Goal: Task Accomplishment & Management: Manage account settings

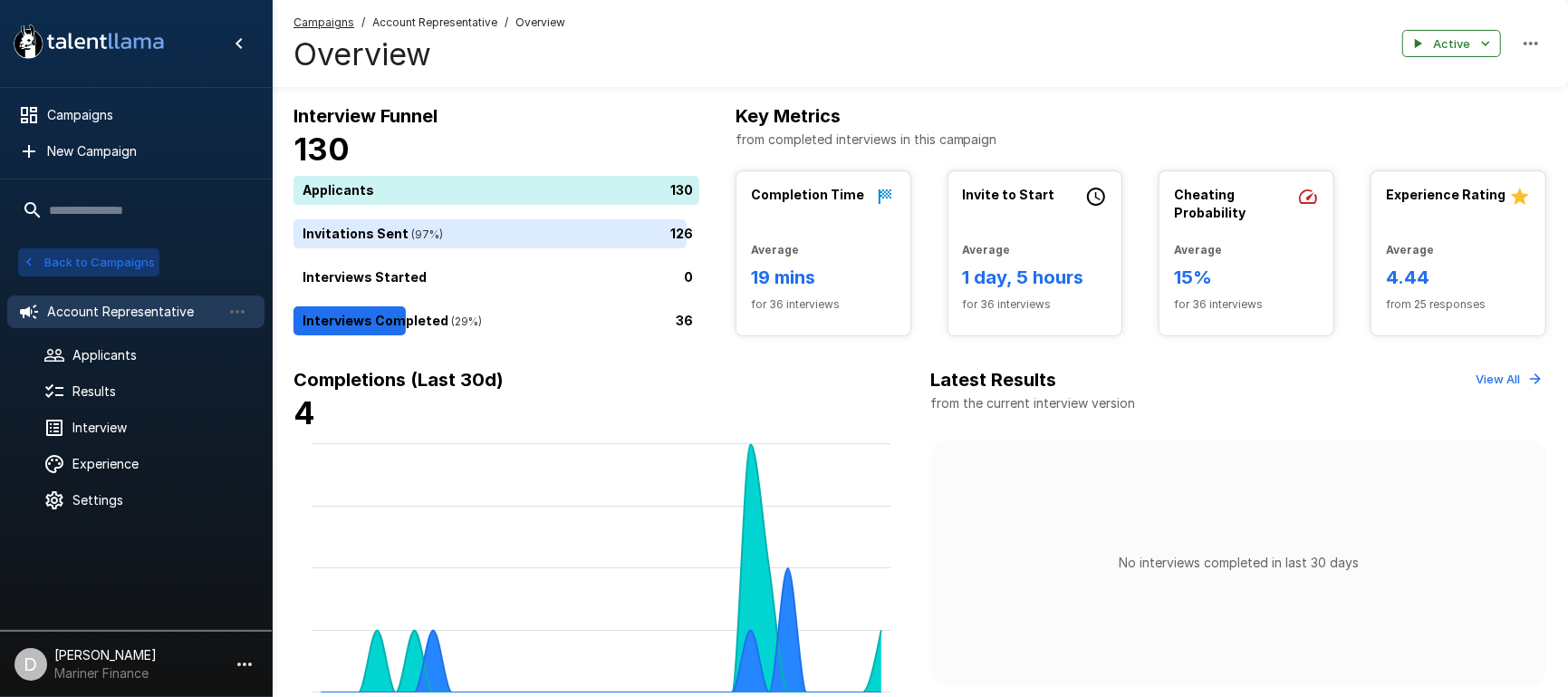
click at [117, 250] on button "Back to Campaigns" at bounding box center [89, 262] width 141 height 28
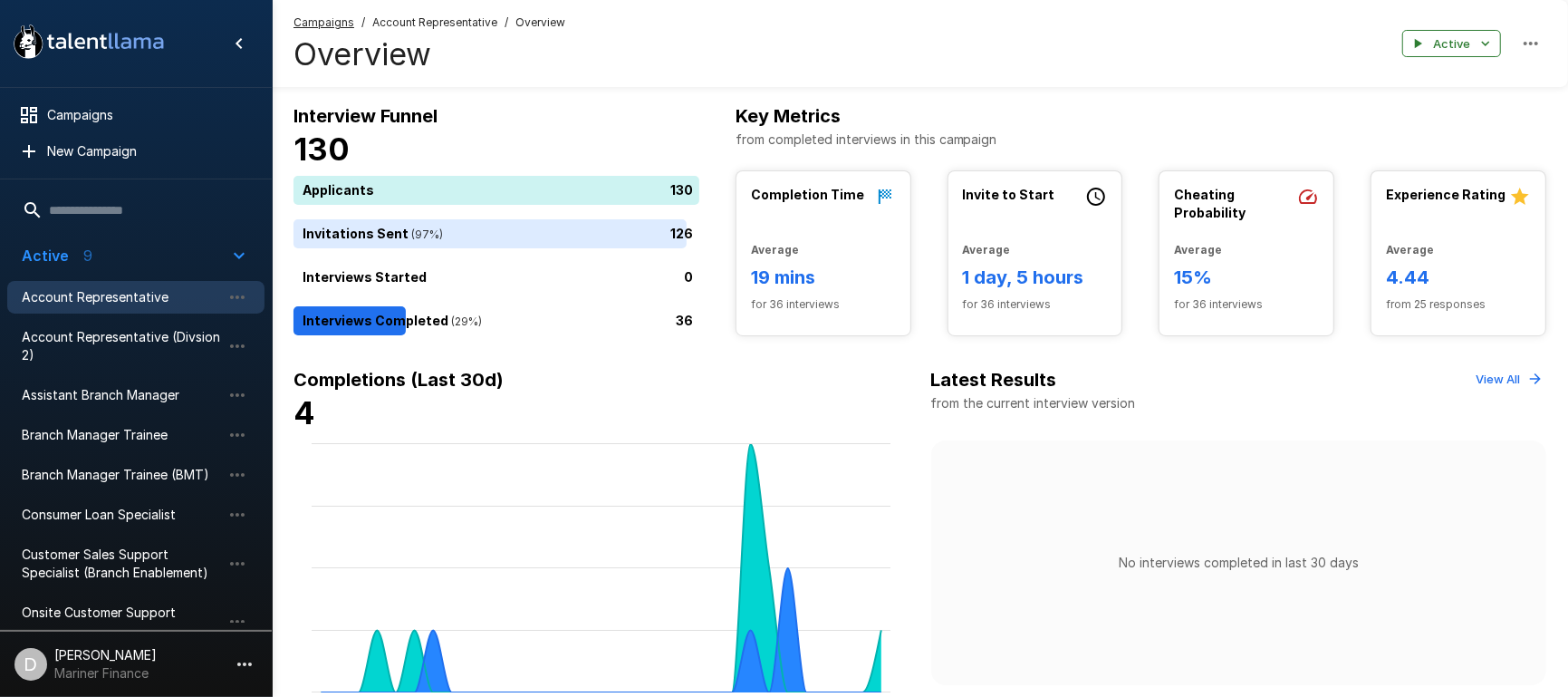
click at [133, 290] on span "Account Representative" at bounding box center [121, 297] width 200 height 19
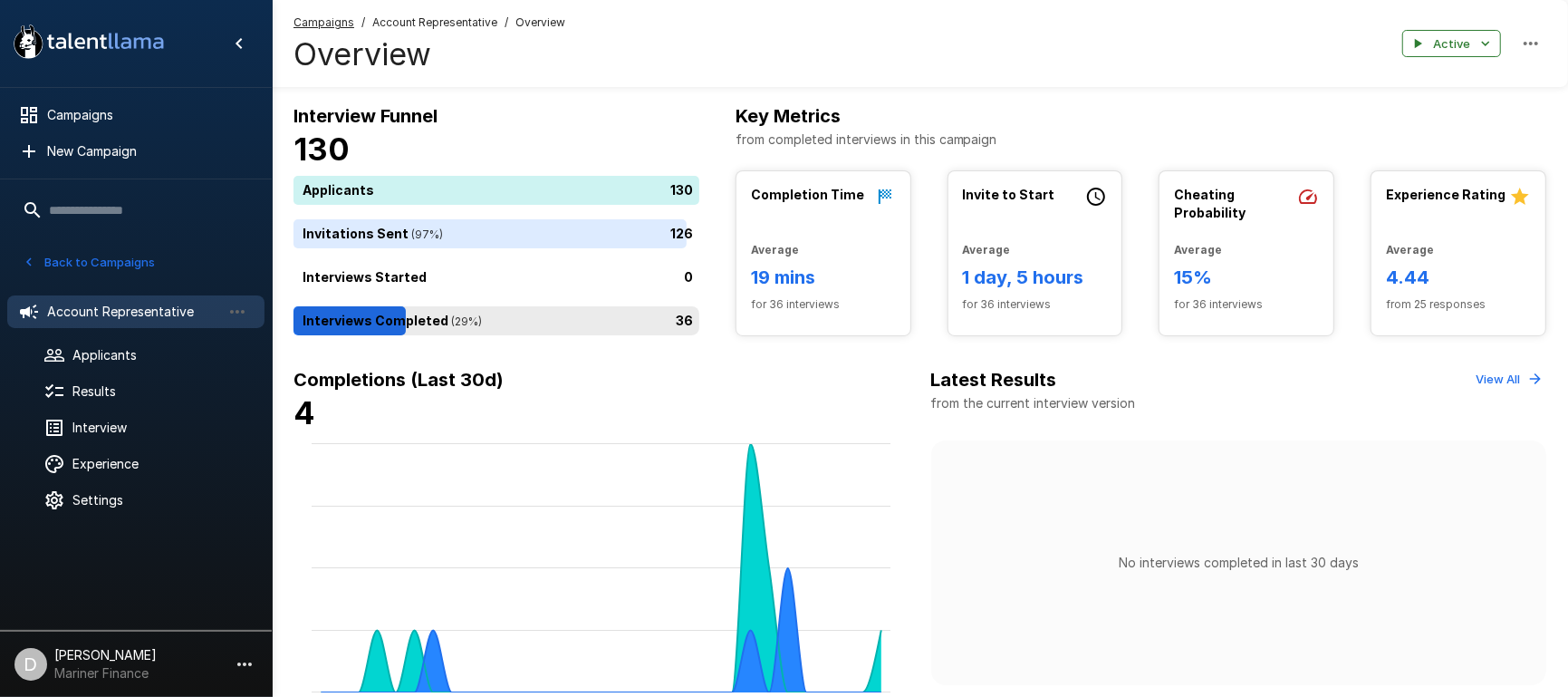
click at [534, 329] on div "36" at bounding box center [500, 321] width 413 height 29
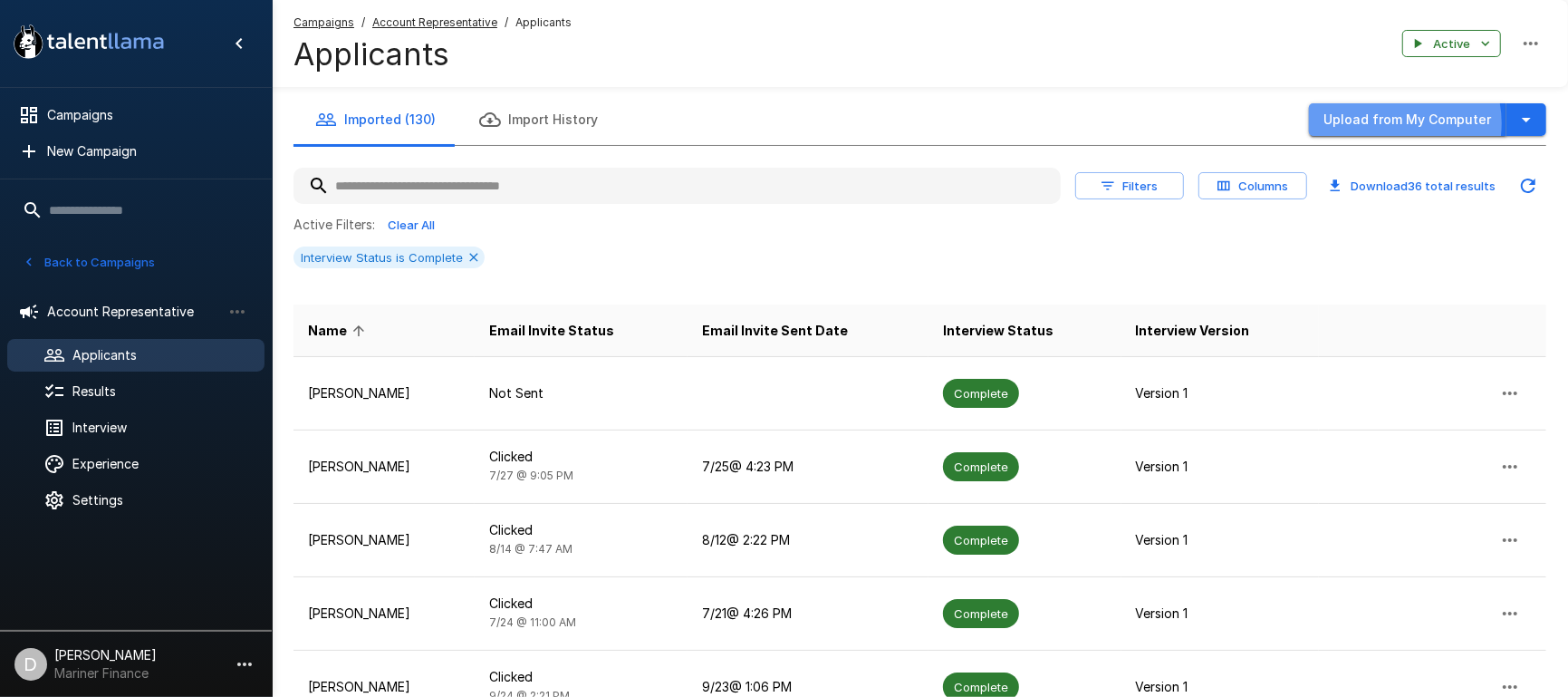
click at [1394, 124] on button "Upload from My Computer" at bounding box center [1407, 120] width 198 height 33
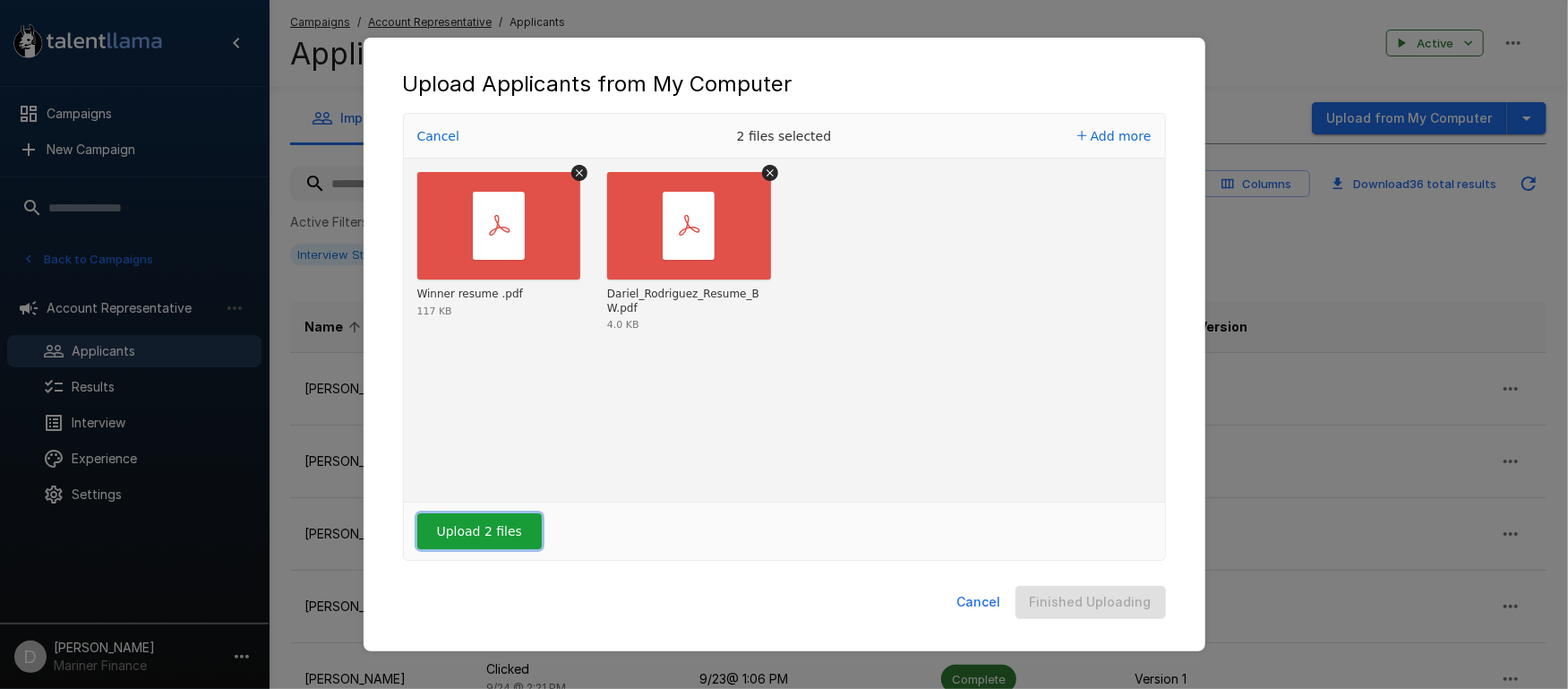
click at [497, 536] on button "Upload 2 files" at bounding box center [479, 531] width 125 height 36
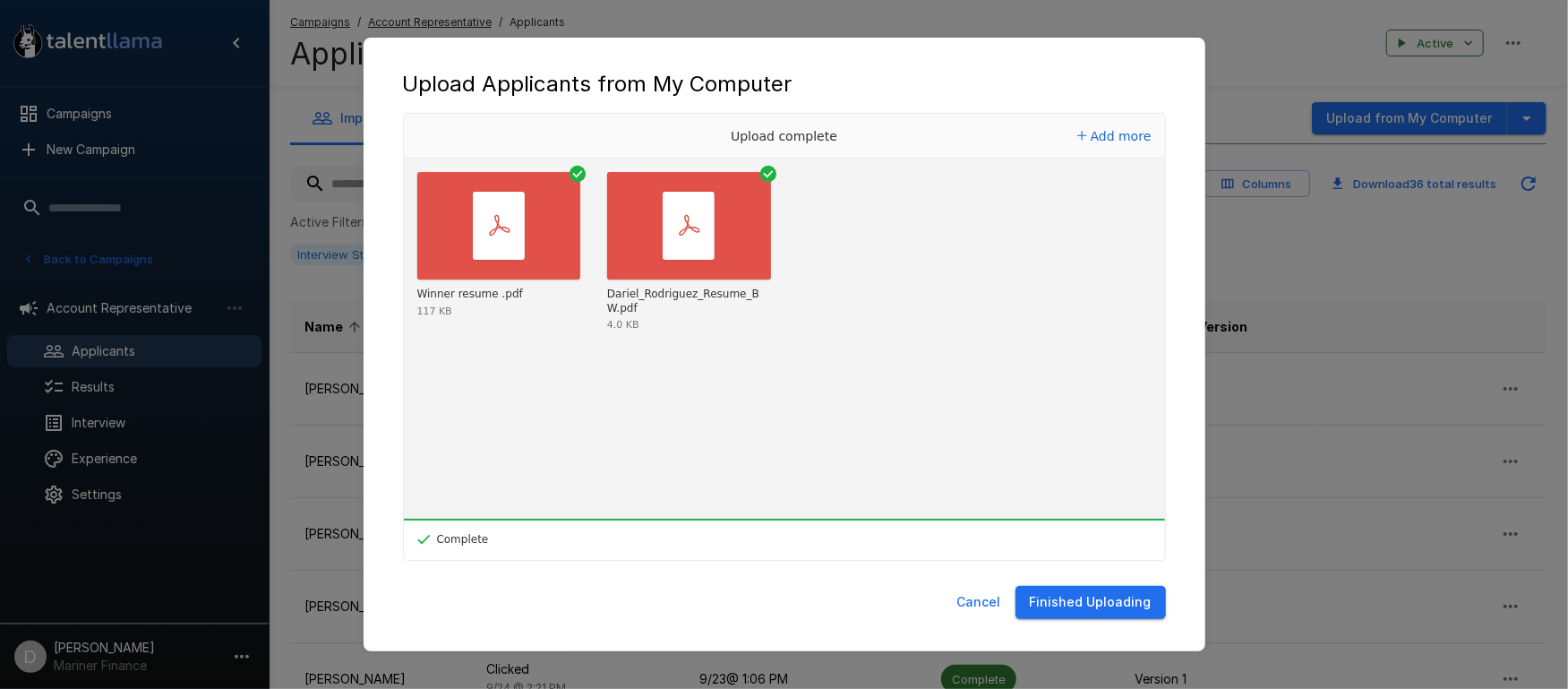
click at [1068, 601] on button "Finished Uploading" at bounding box center [1091, 603] width 151 height 33
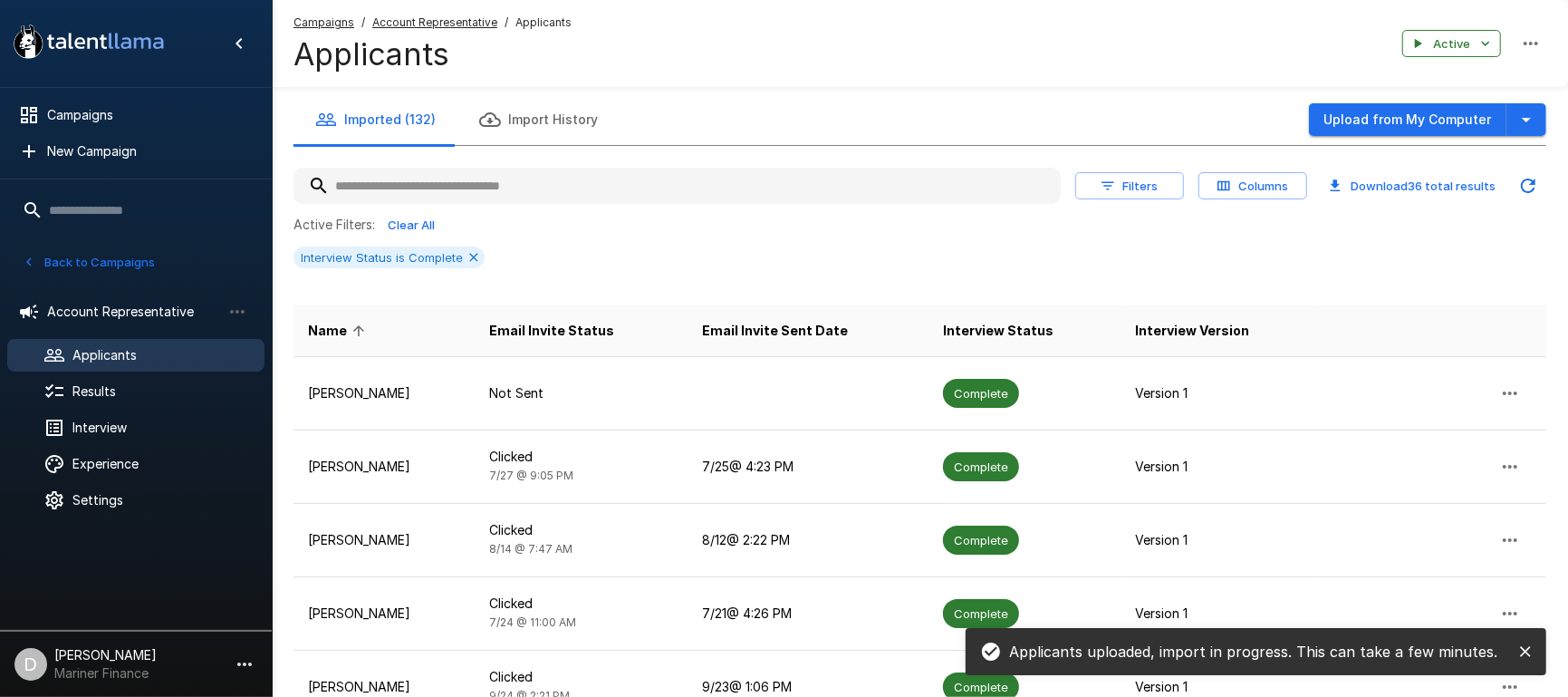
click at [105, 263] on button "Back to Campaigns" at bounding box center [89, 262] width 141 height 28
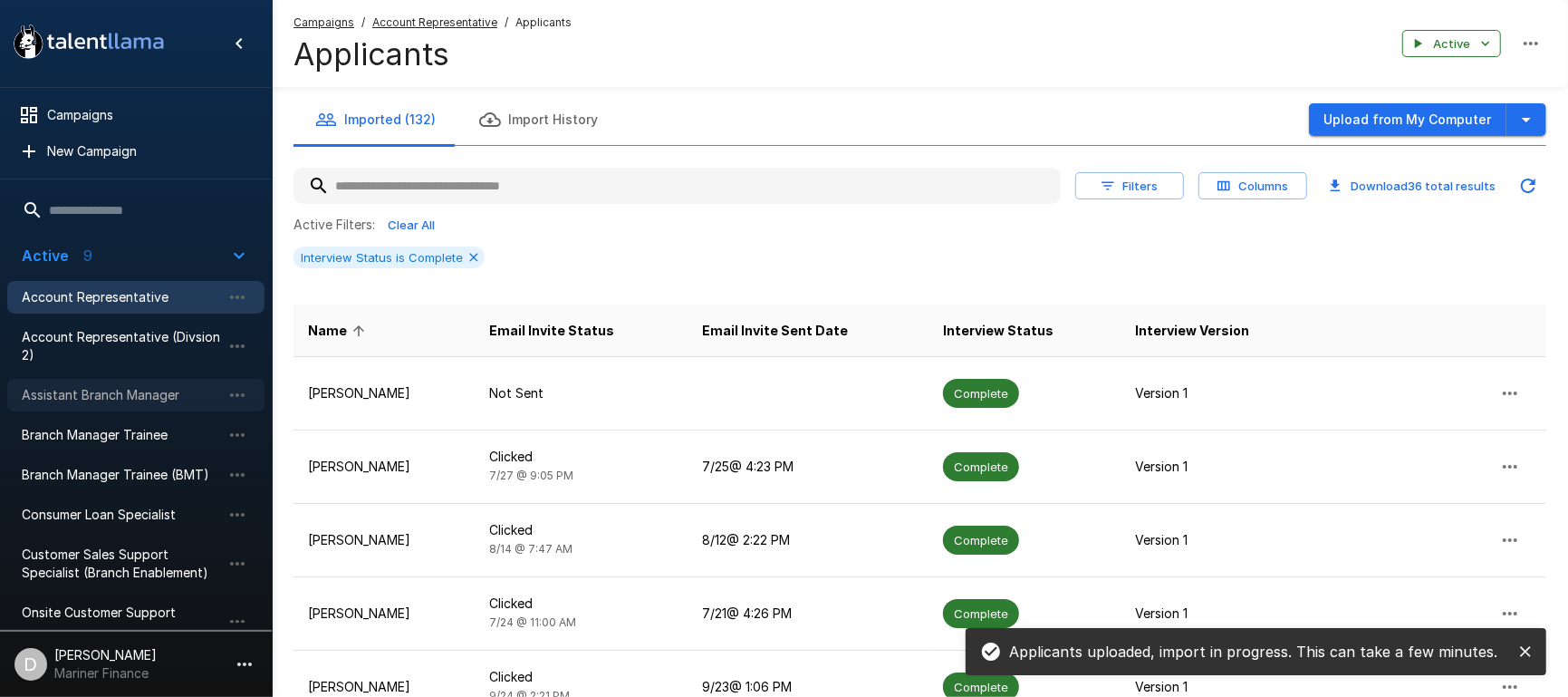
click at [102, 389] on span "Assistant Branch Manager" at bounding box center [121, 395] width 200 height 19
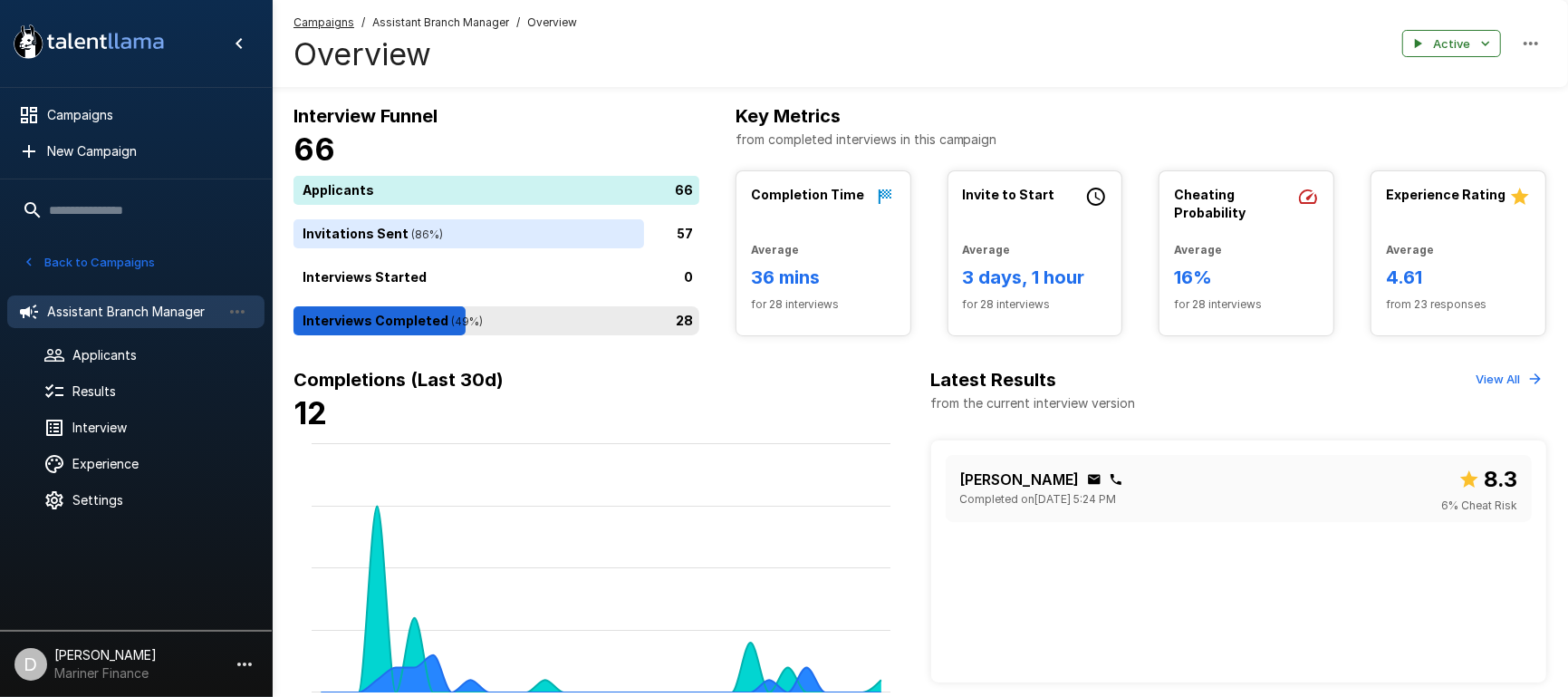
click at [542, 321] on div "28" at bounding box center [500, 321] width 413 height 29
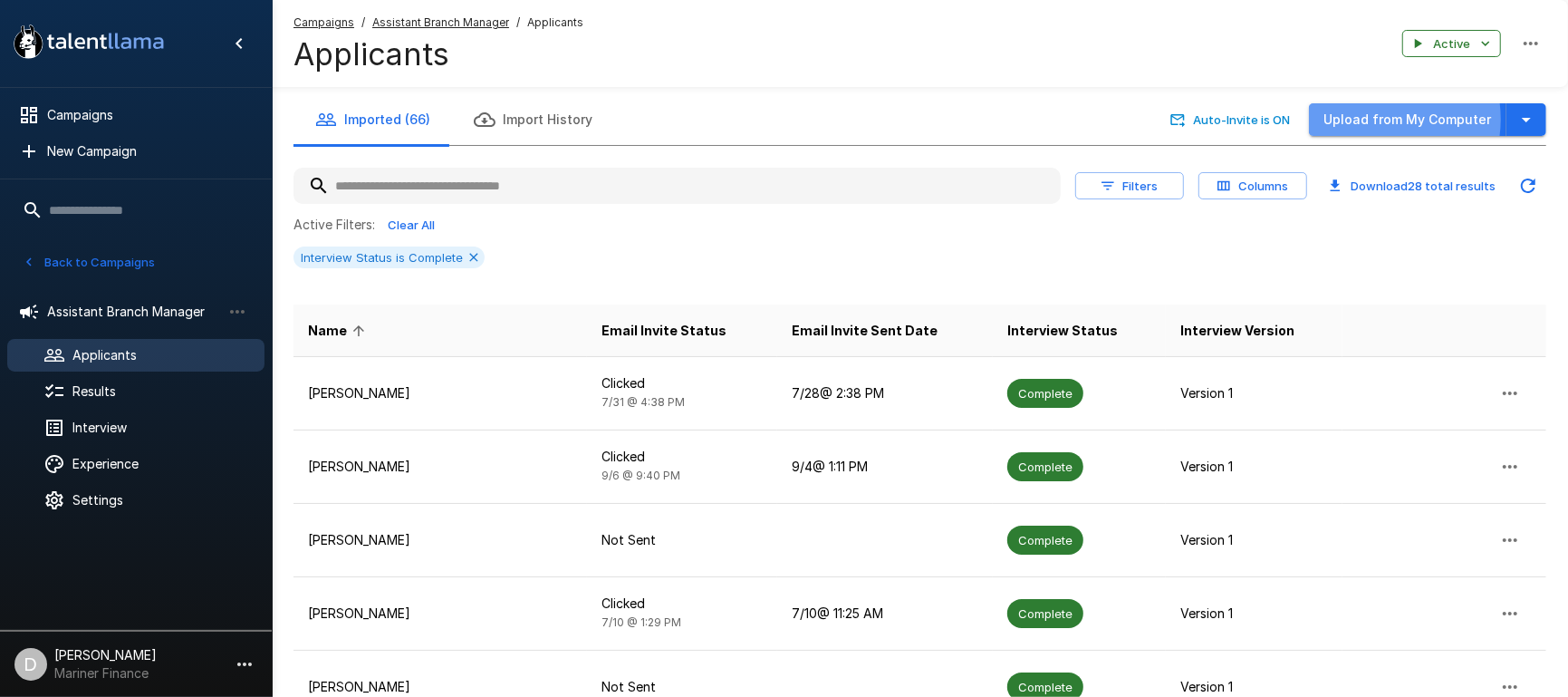
click at [1386, 120] on button "Upload from My Computer" at bounding box center [1407, 120] width 198 height 33
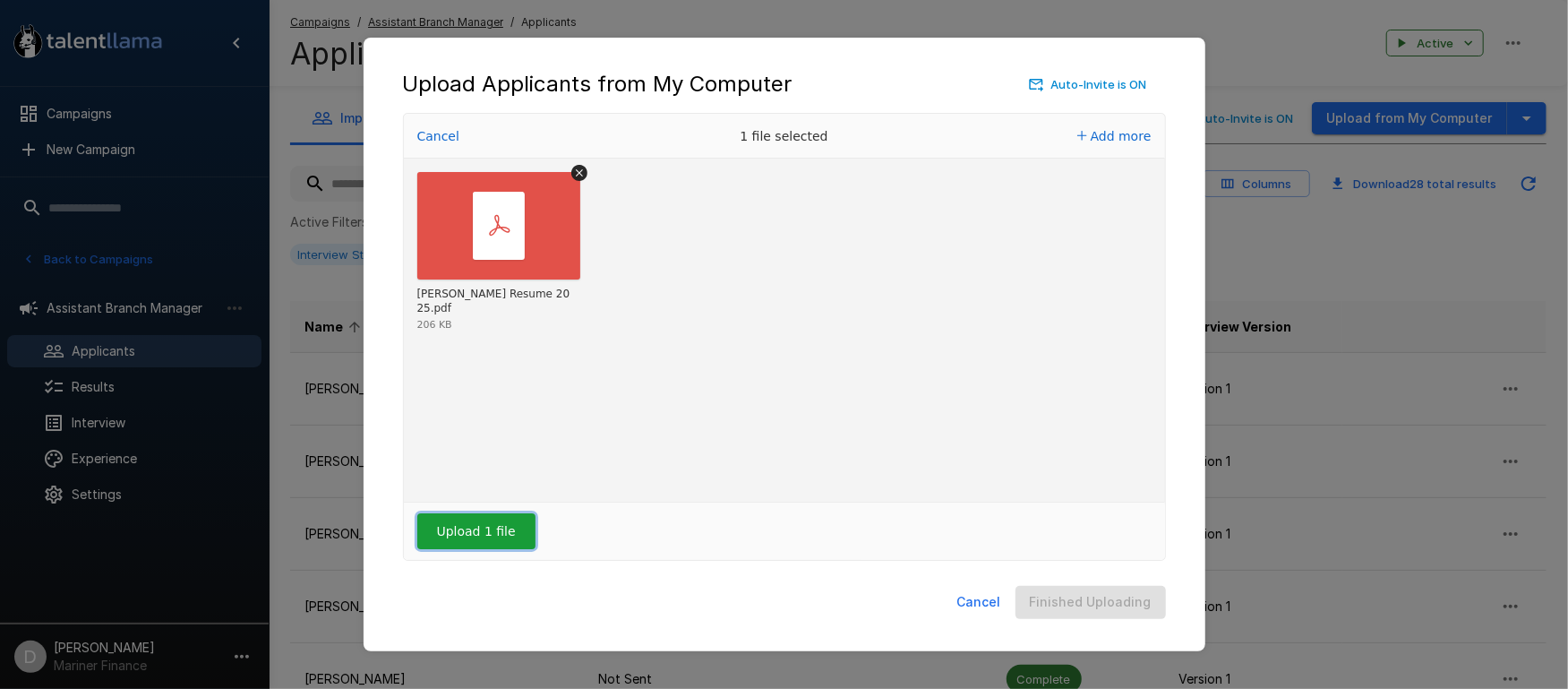
click at [476, 529] on button "Upload 1 file" at bounding box center [476, 531] width 118 height 36
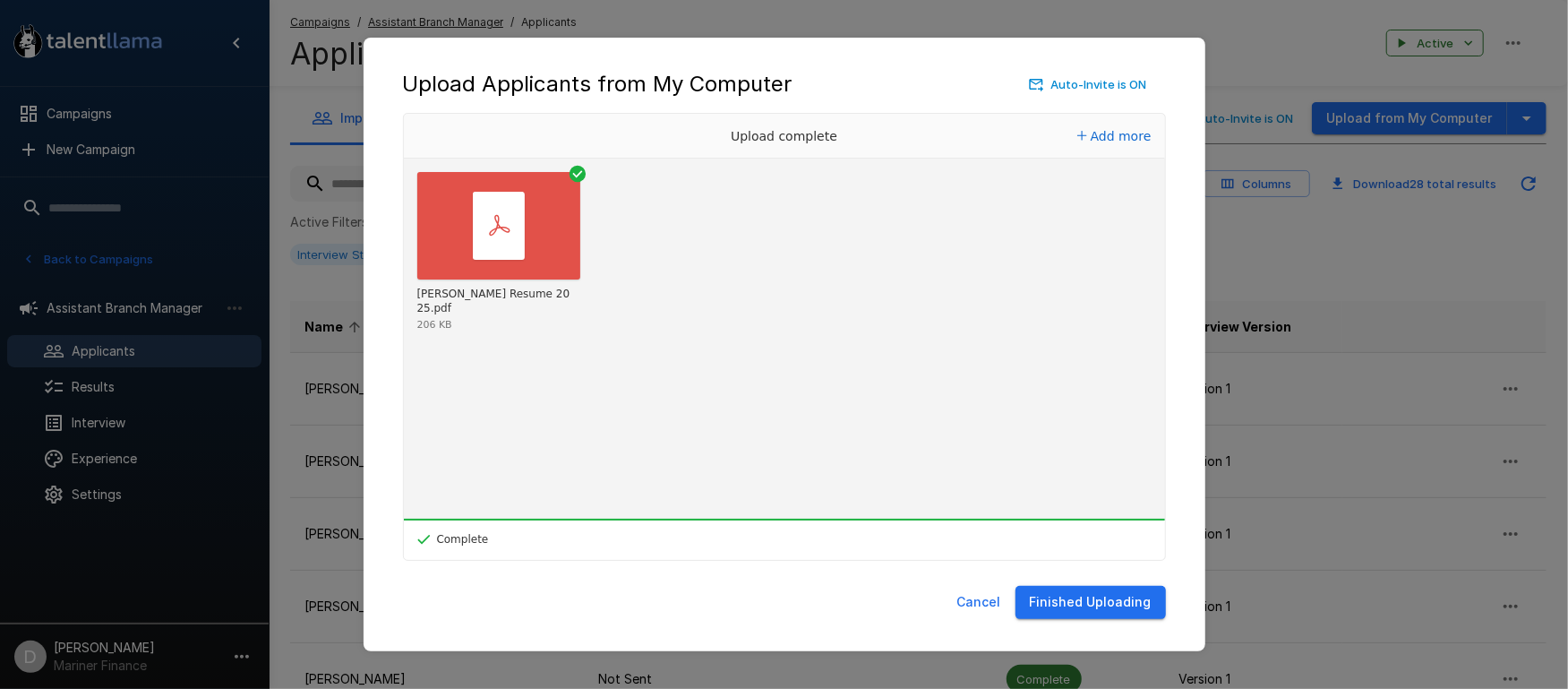
click at [1079, 597] on button "Finished Uploading" at bounding box center [1091, 603] width 151 height 33
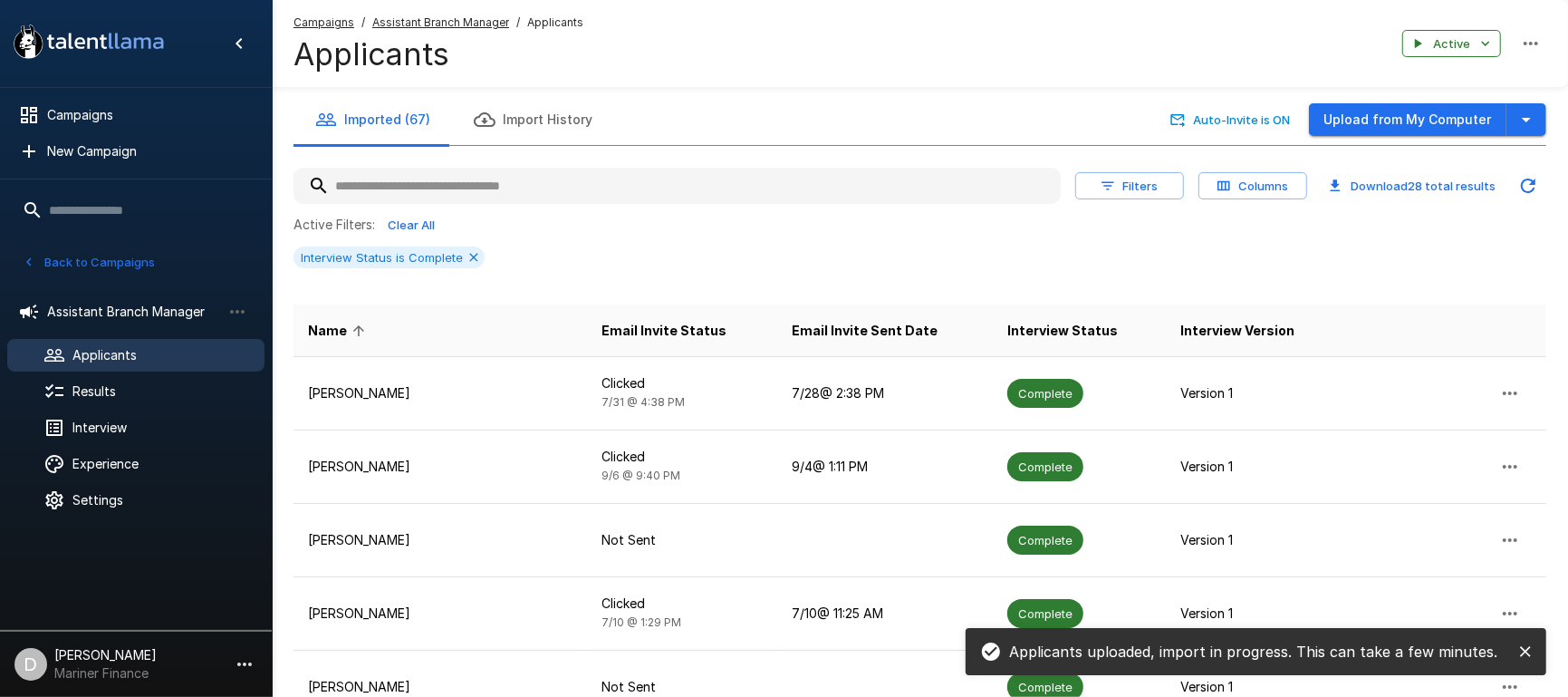
click at [111, 269] on button "Back to Campaigns" at bounding box center [89, 262] width 141 height 28
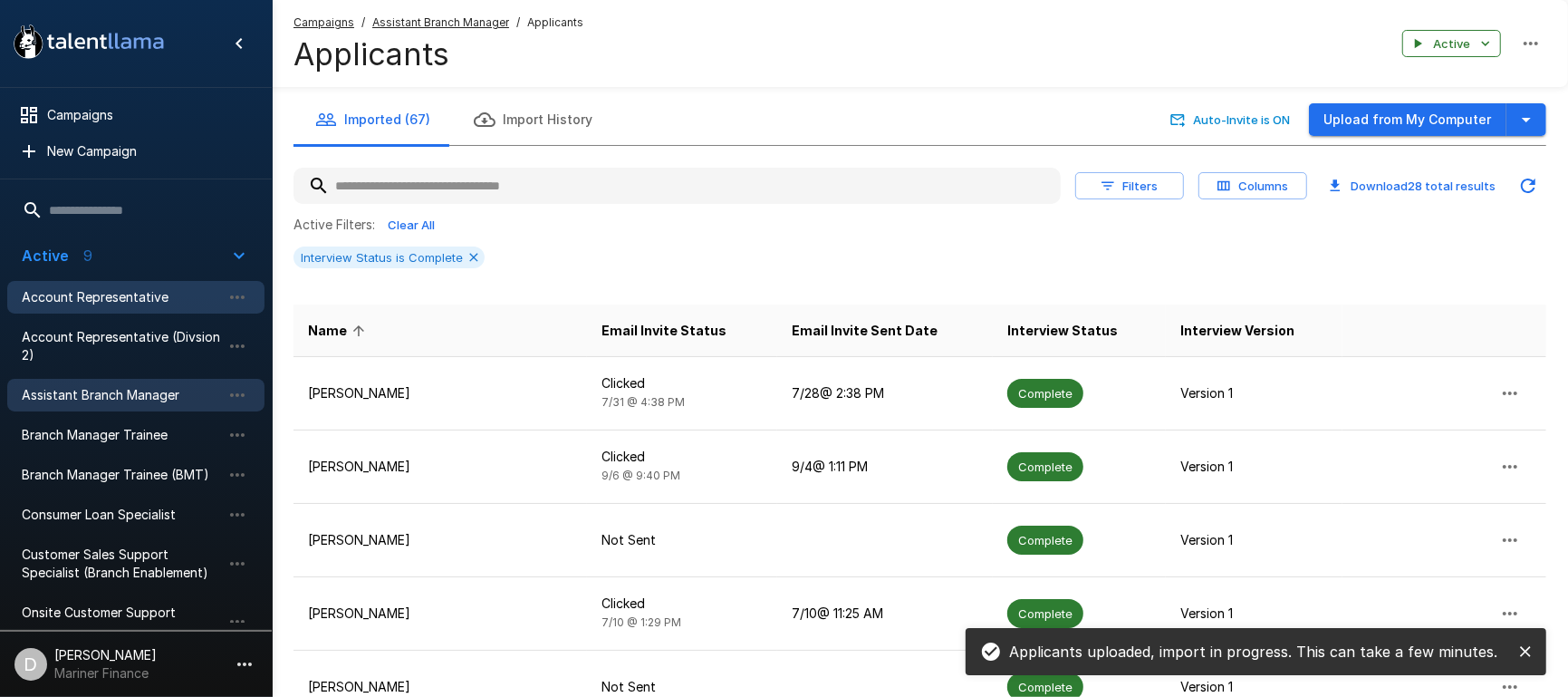
click at [84, 292] on span "Account Representative" at bounding box center [121, 297] width 200 height 19
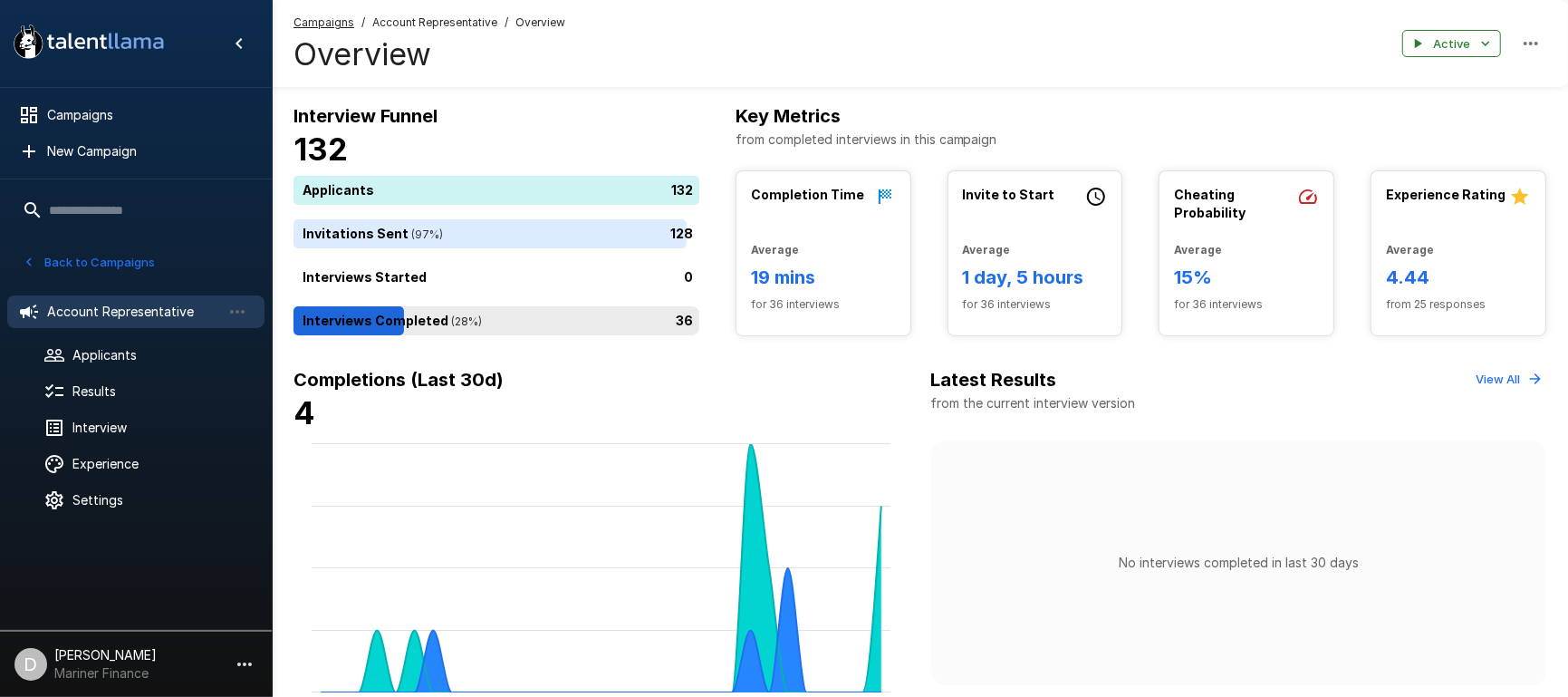
click at [523, 325] on div "36" at bounding box center [500, 321] width 413 height 29
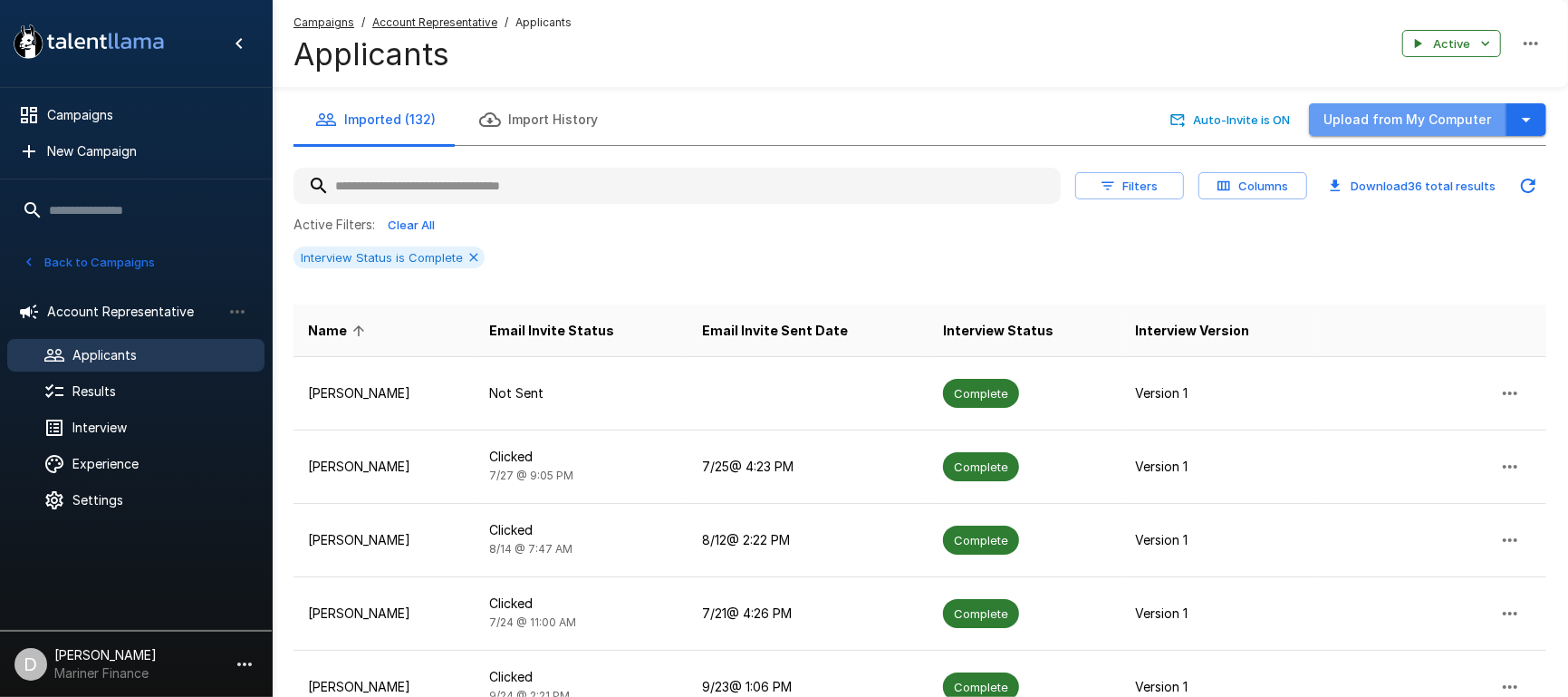
click at [1418, 127] on button "Upload from My Computer" at bounding box center [1407, 120] width 198 height 33
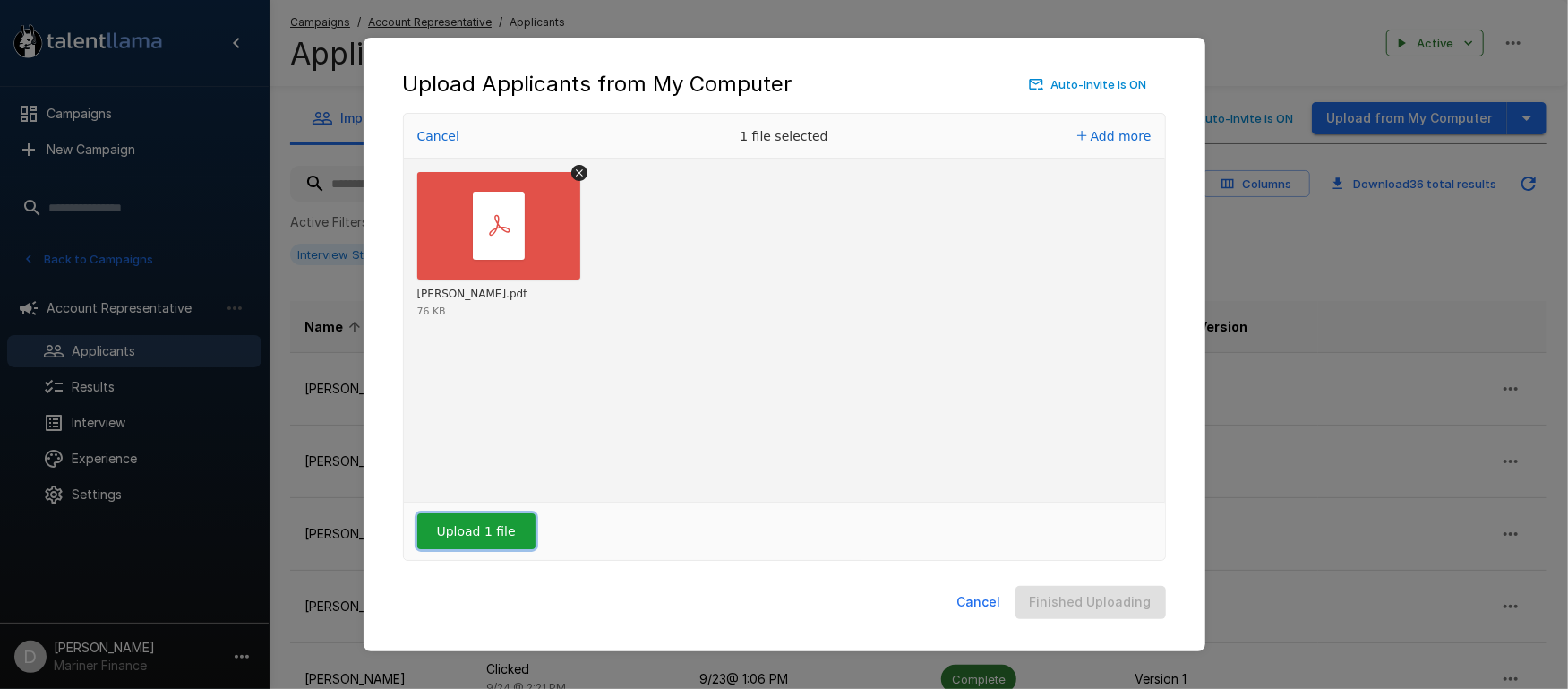
click at [464, 534] on button "Upload 1 file" at bounding box center [476, 531] width 118 height 36
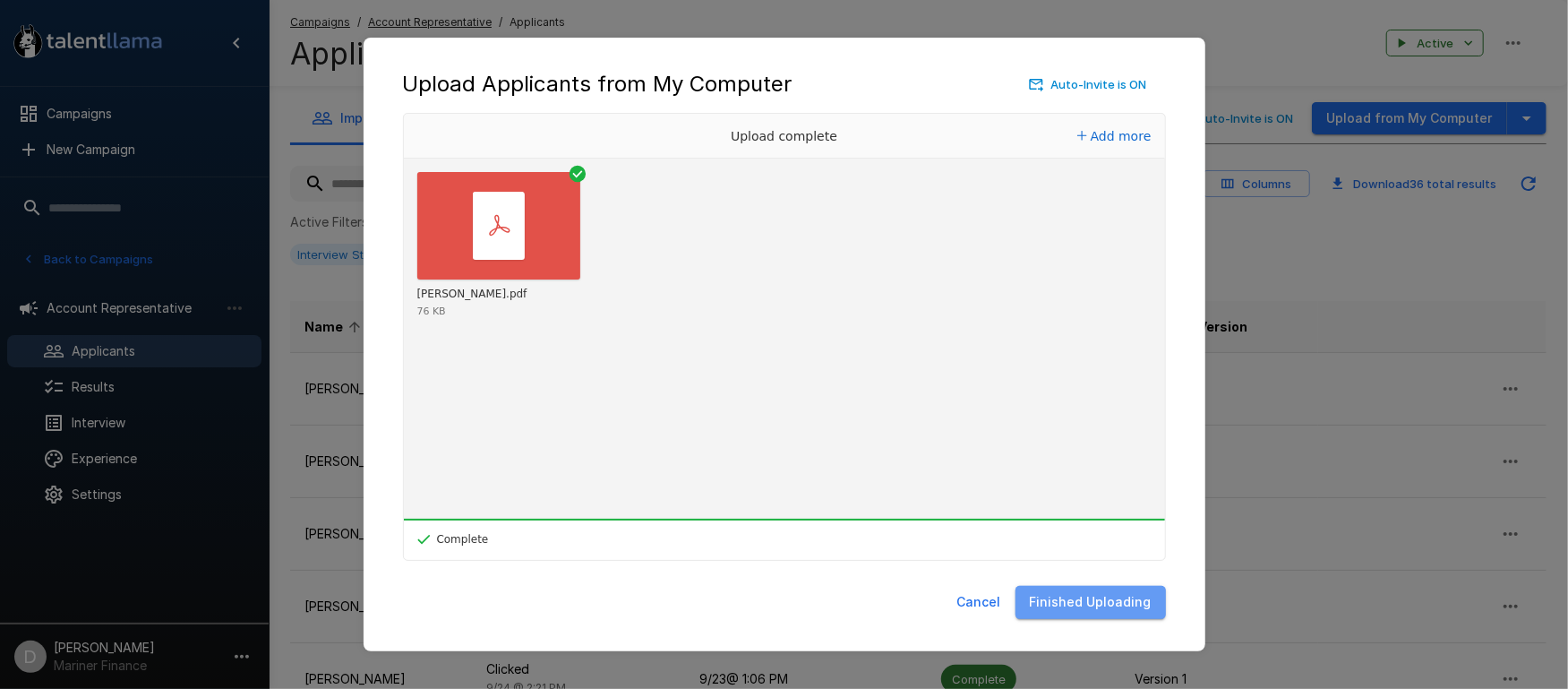
click at [1118, 601] on button "Finished Uploading" at bounding box center [1091, 603] width 151 height 33
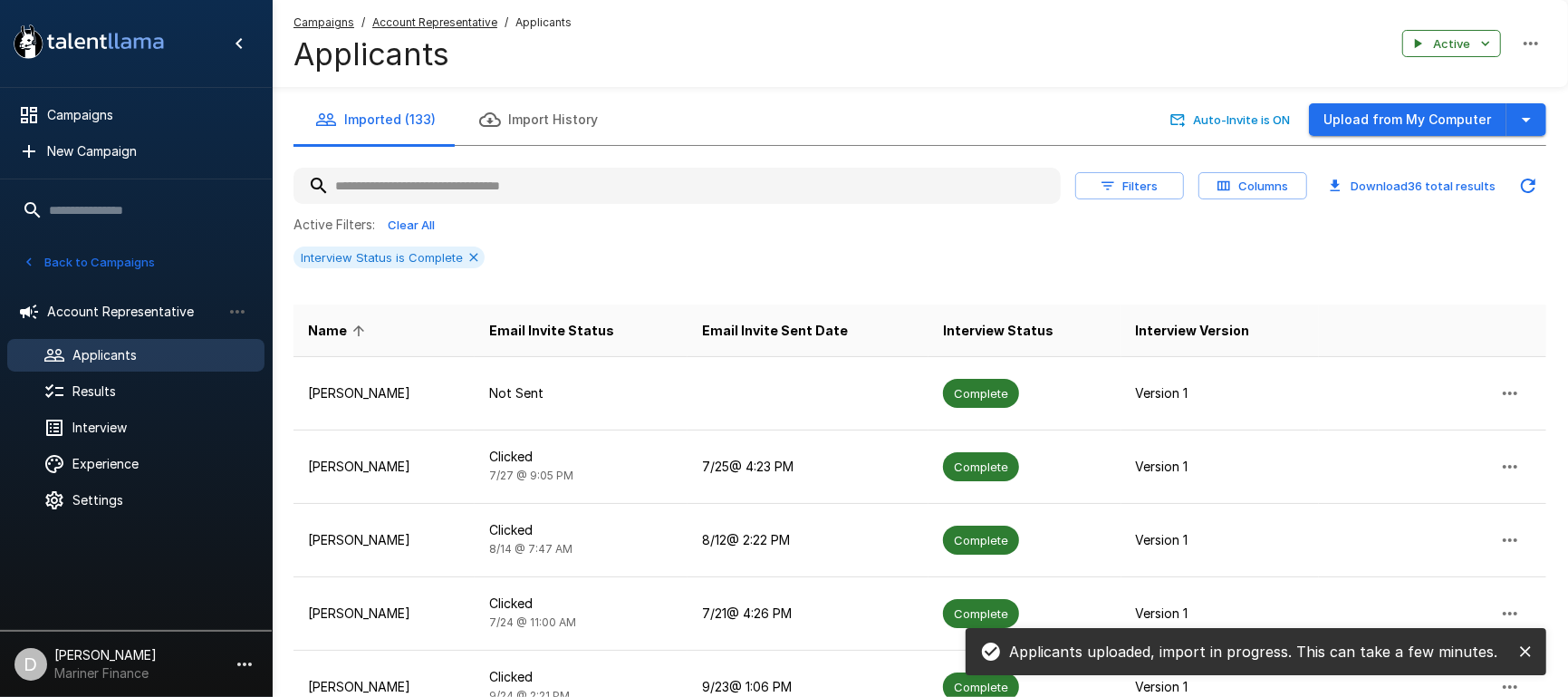
click at [421, 229] on button "Clear All" at bounding box center [412, 225] width 58 height 28
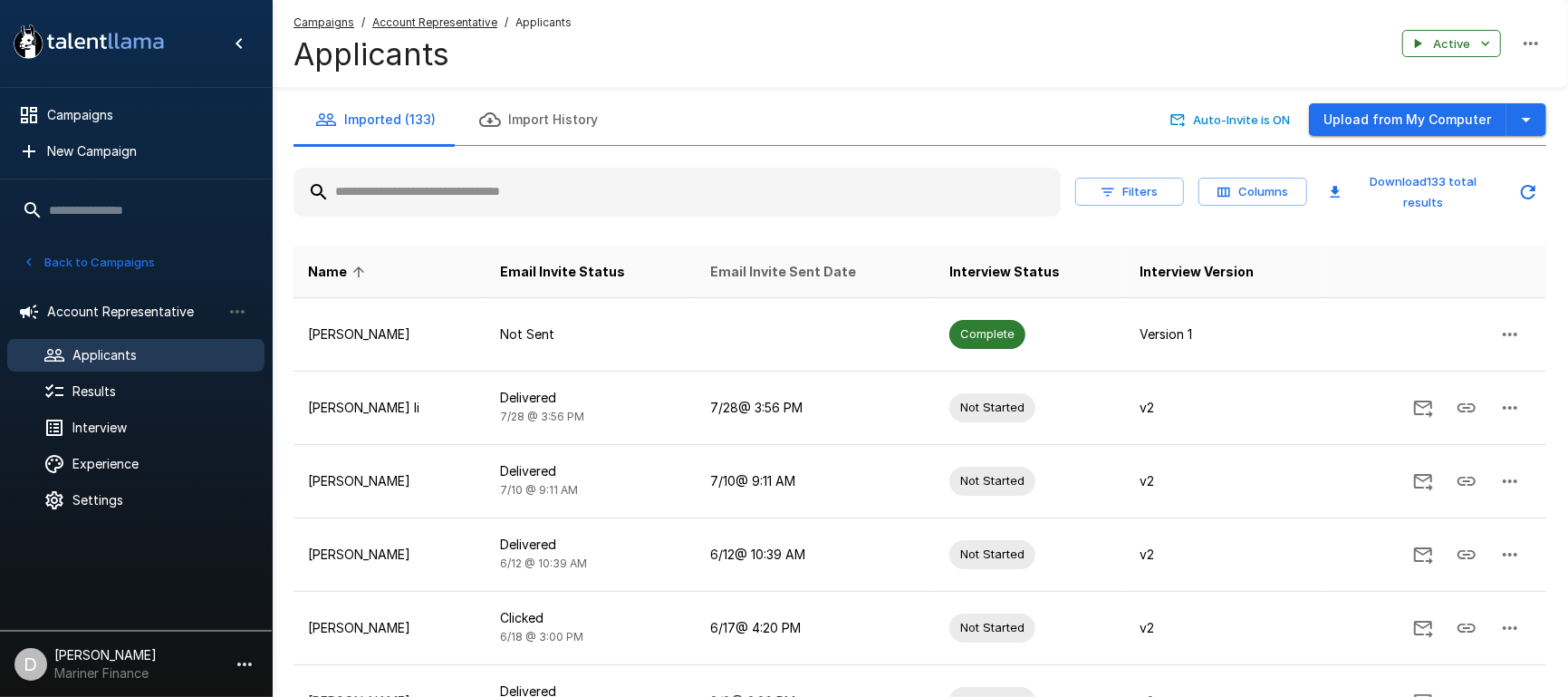
click at [765, 269] on span "Email Invite Sent Date" at bounding box center [783, 271] width 146 height 21
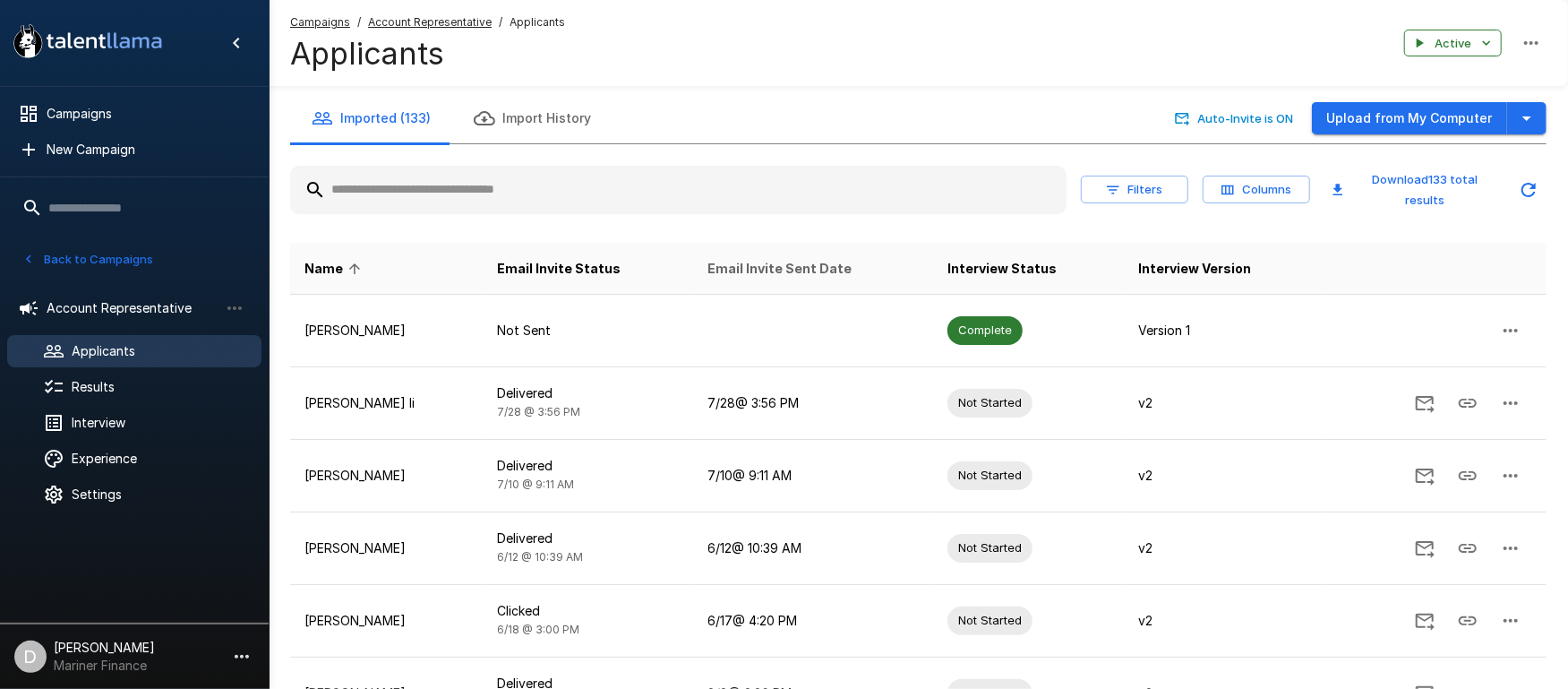
click at [756, 265] on span "Email Invite Sent Date" at bounding box center [779, 268] width 144 height 21
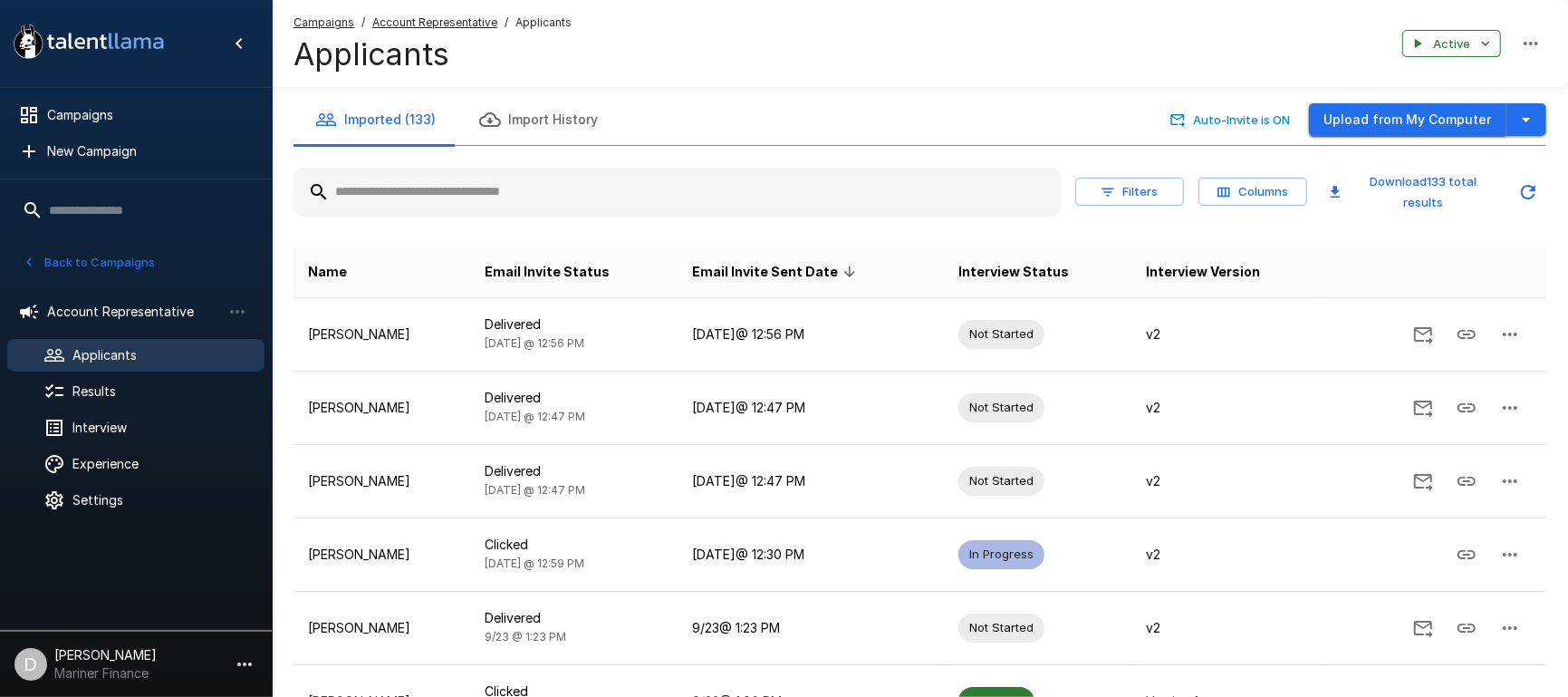
click at [1361, 120] on button "Upload from My Computer" at bounding box center [1407, 120] width 198 height 33
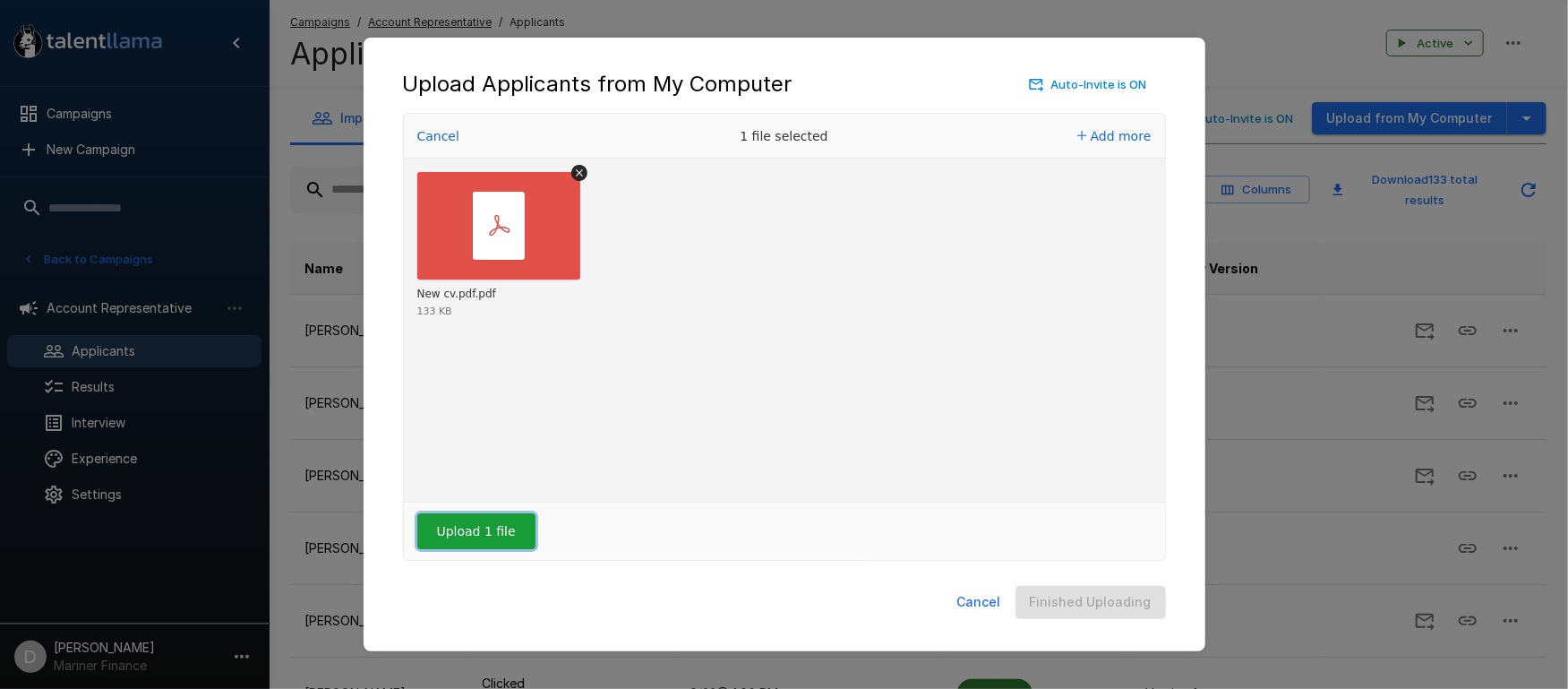
click at [468, 526] on button "Upload 1 file" at bounding box center [476, 531] width 118 height 36
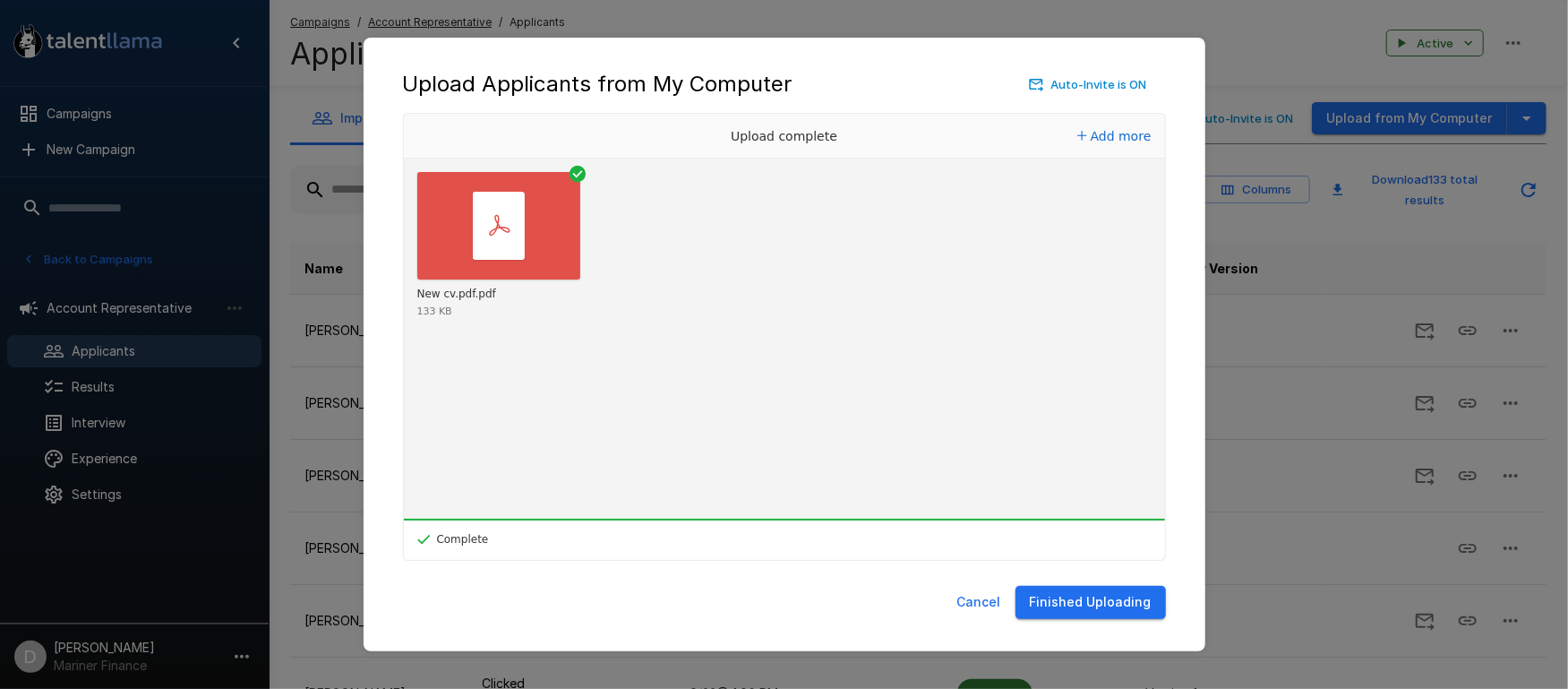
click at [1097, 603] on button "Finished Uploading" at bounding box center [1091, 603] width 151 height 33
